Goal: Navigation & Orientation: Find specific page/section

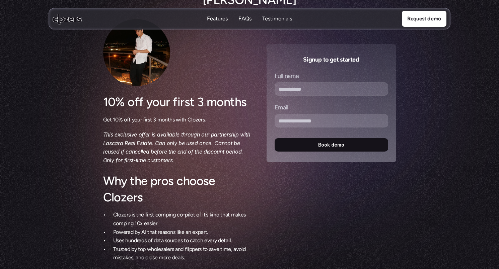
scroll to position [110, 0]
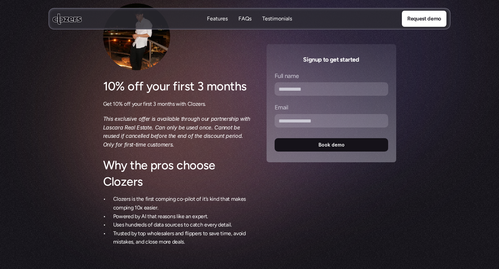
click at [367, 193] on div "10% off your first 3 months Get 10% off your first 3 months with Clozers. This …" at bounding box center [249, 135] width 380 height 265
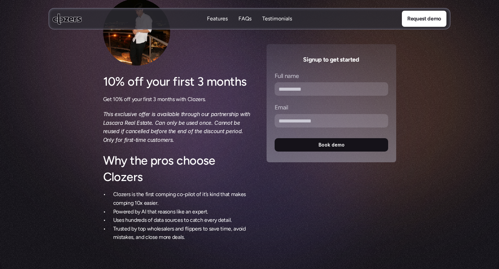
scroll to position [114, 0]
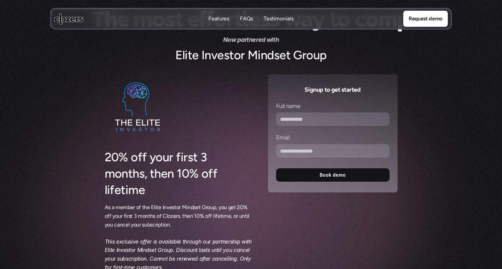
scroll to position [71, 0]
